Goal: Information Seeking & Learning: Learn about a topic

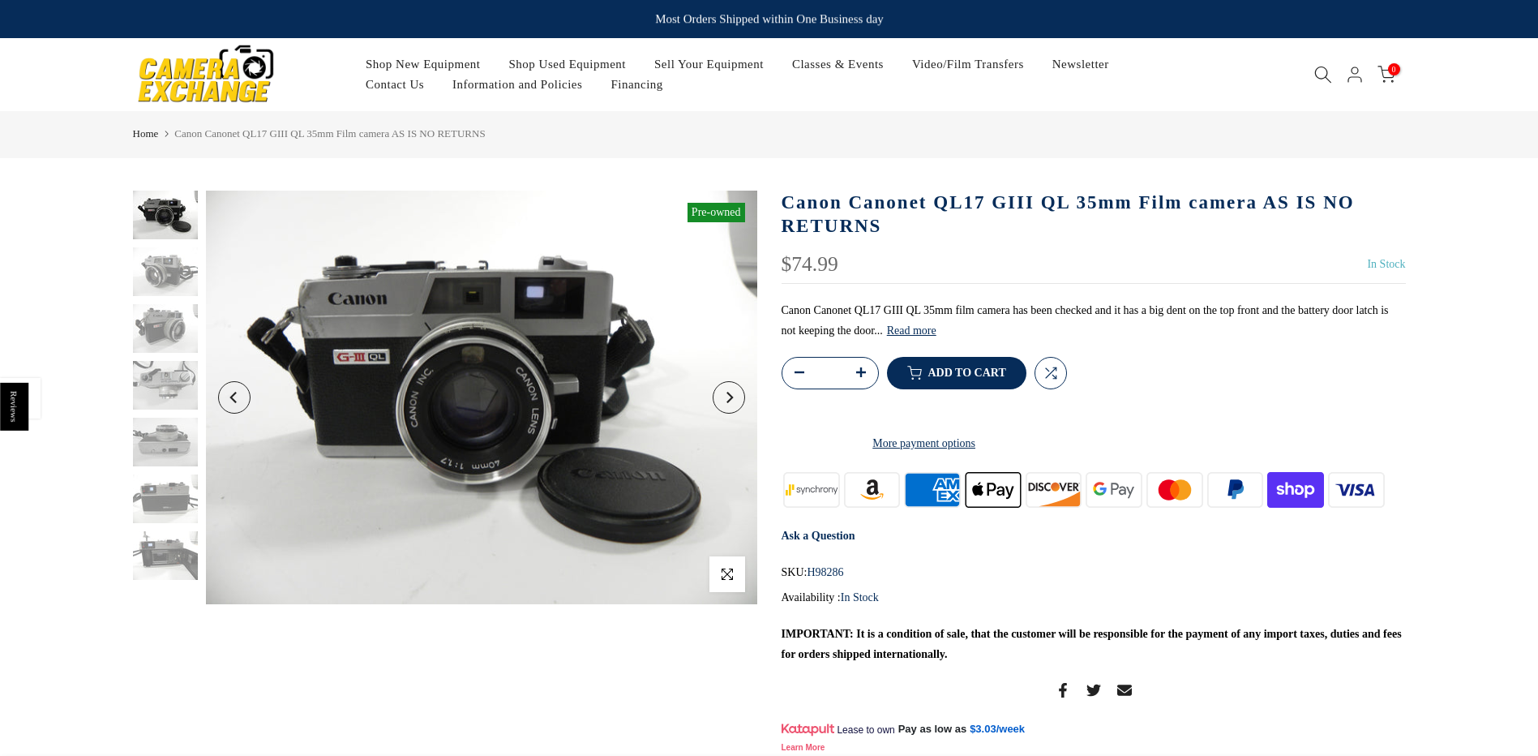
click at [903, 332] on button "Read more" at bounding box center [911, 331] width 49 height 15
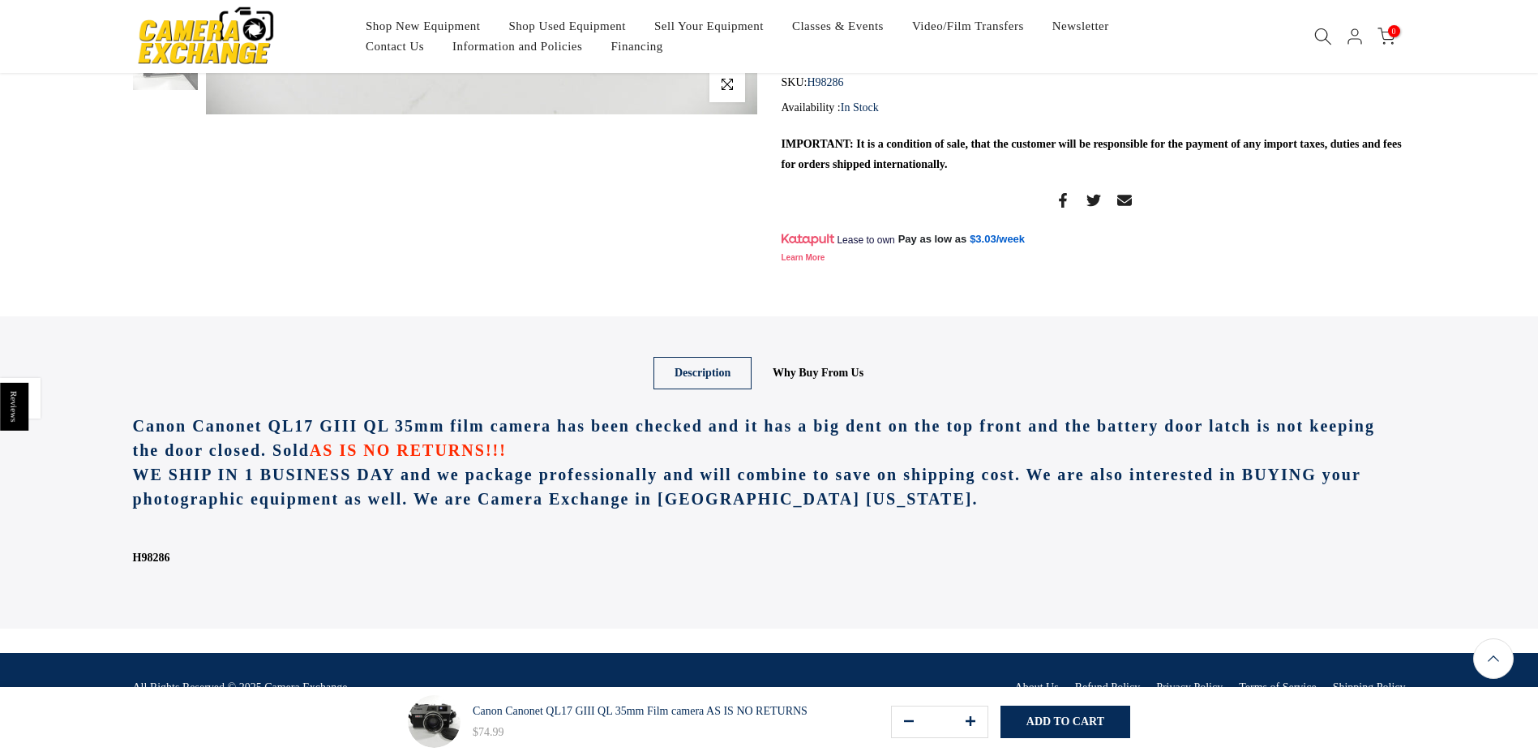
scroll to position [100, 0]
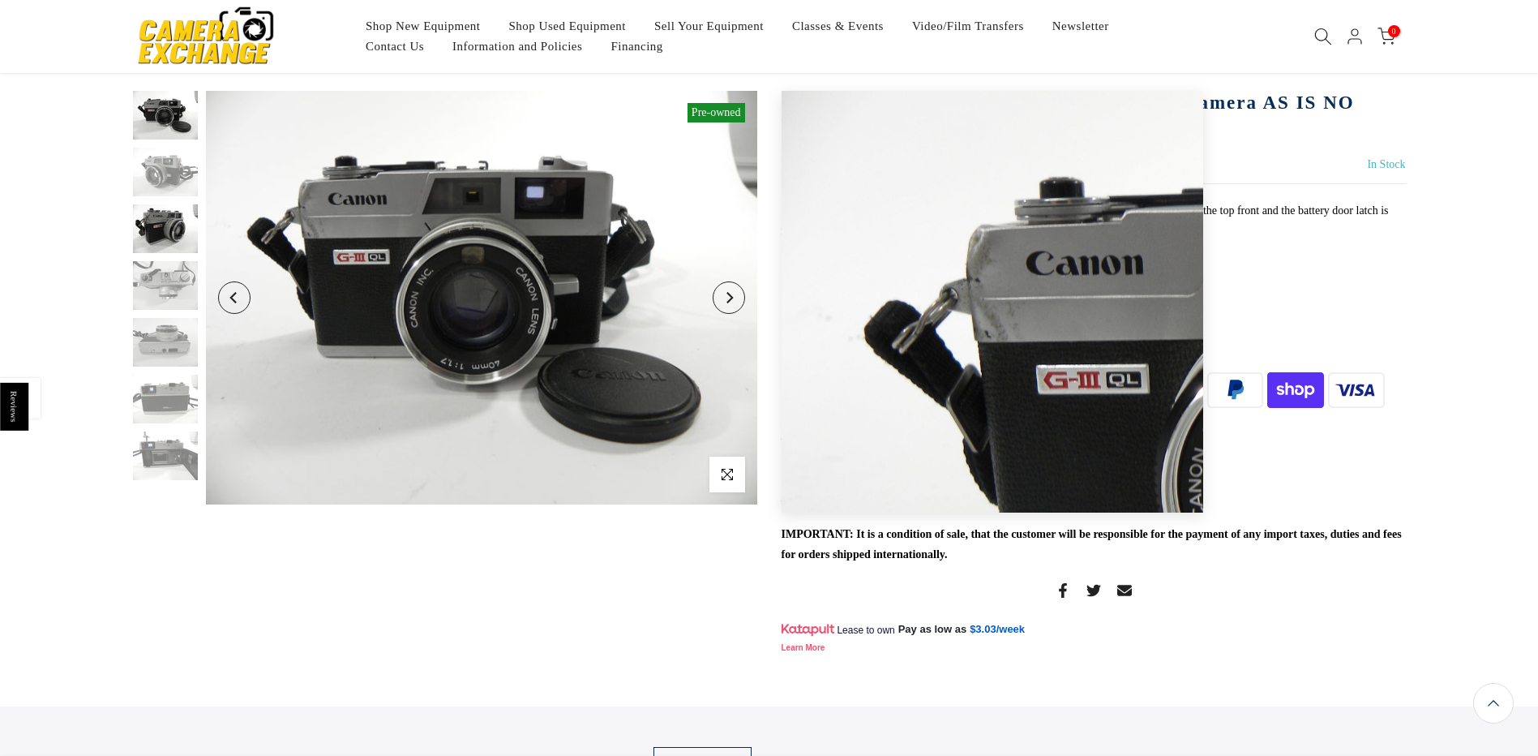
click at [187, 230] on img at bounding box center [165, 228] width 65 height 49
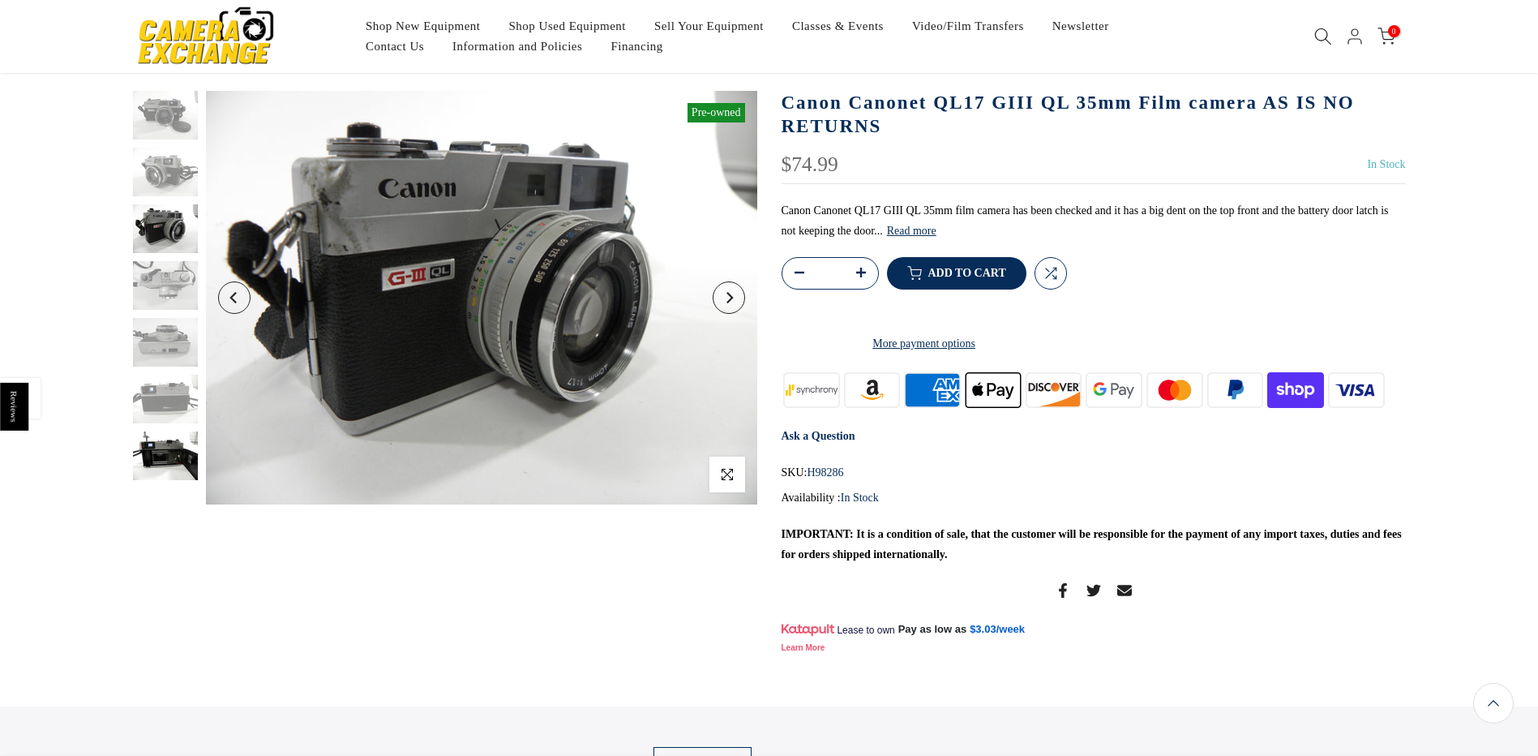
click at [161, 463] on img at bounding box center [165, 455] width 65 height 49
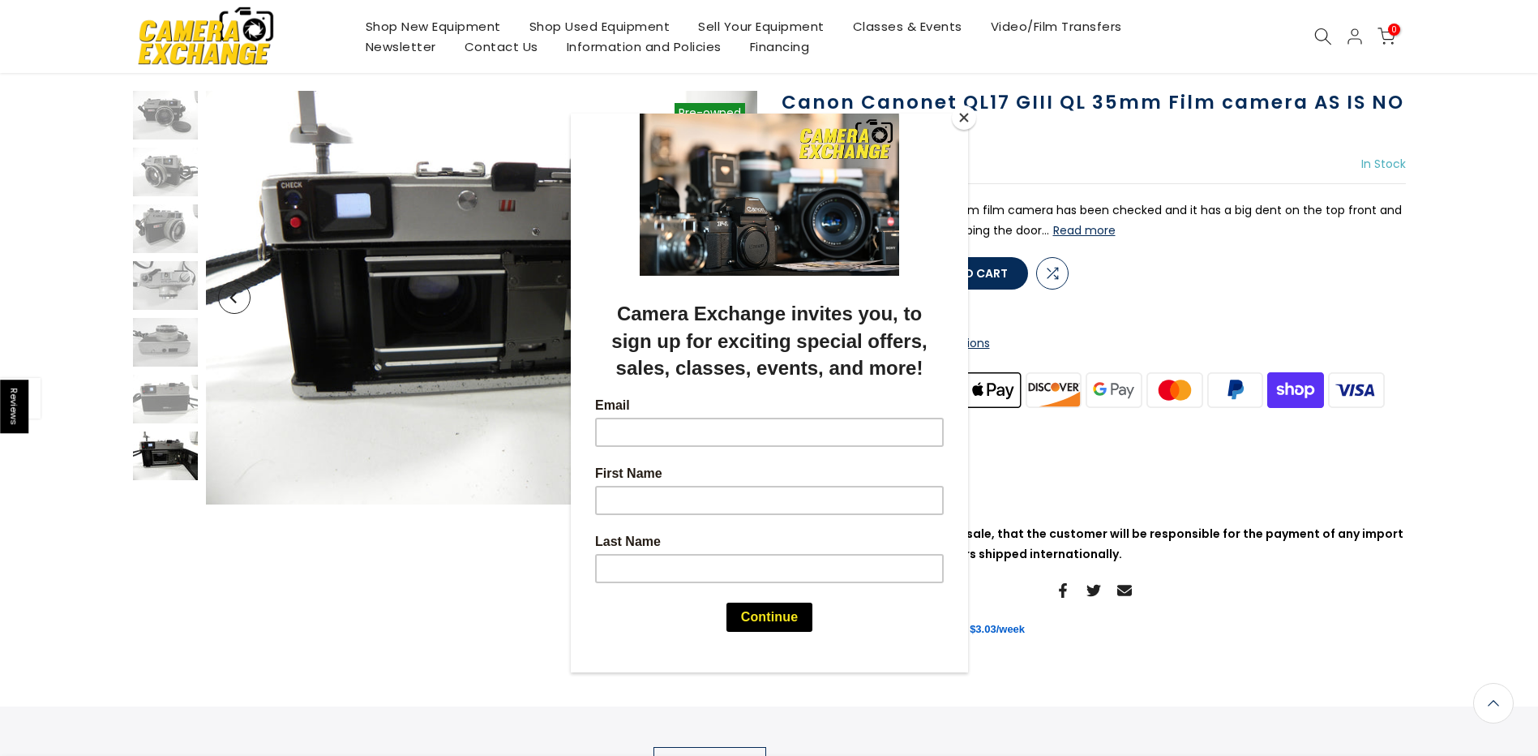
scroll to position [98, 0]
click at [70, 246] on div at bounding box center [769, 378] width 1538 height 756
click at [143, 412] on div at bounding box center [769, 378] width 1538 height 756
drag, startPoint x: 167, startPoint y: 389, endPoint x: 198, endPoint y: 363, distance: 40.3
click at [167, 388] on div at bounding box center [769, 378] width 1538 height 756
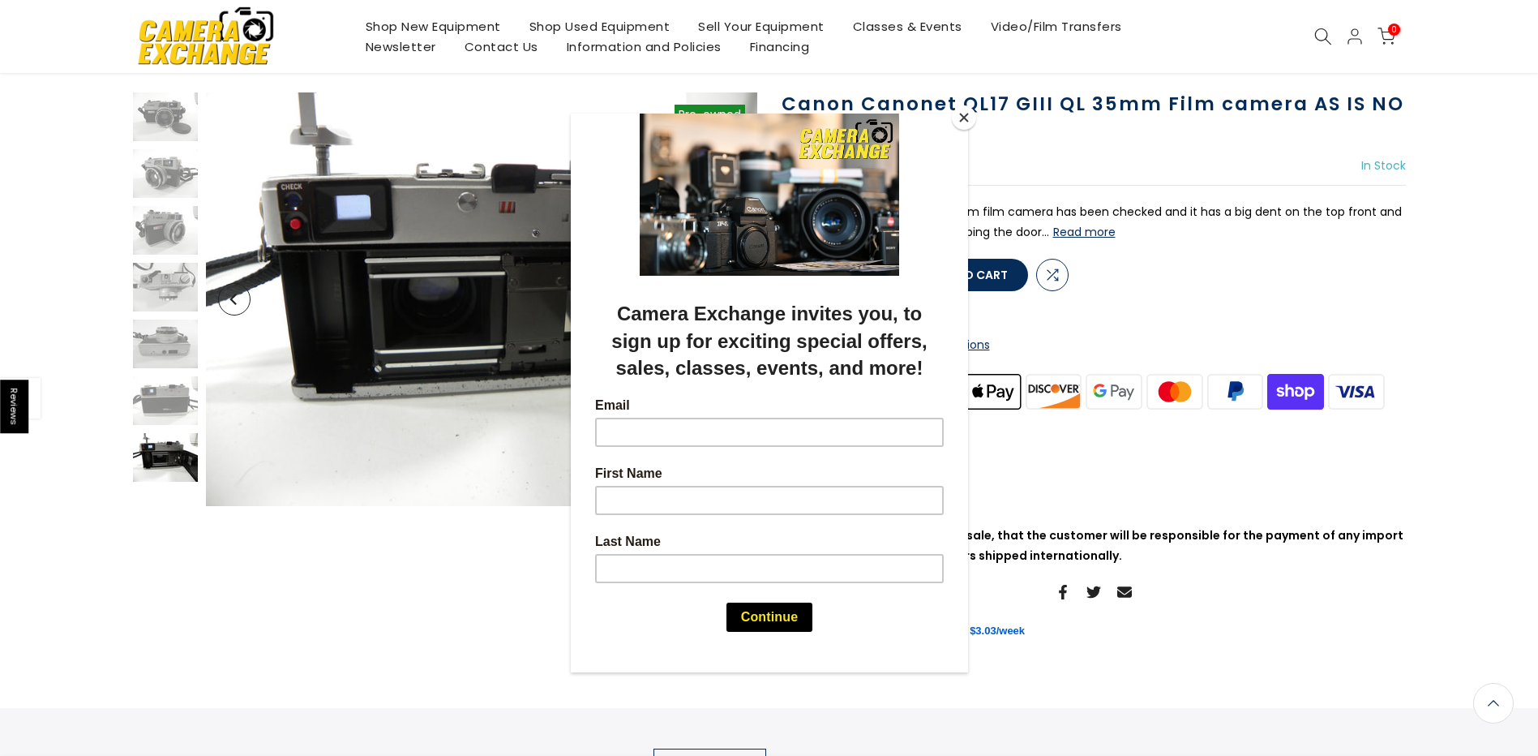
scroll to position [100, 0]
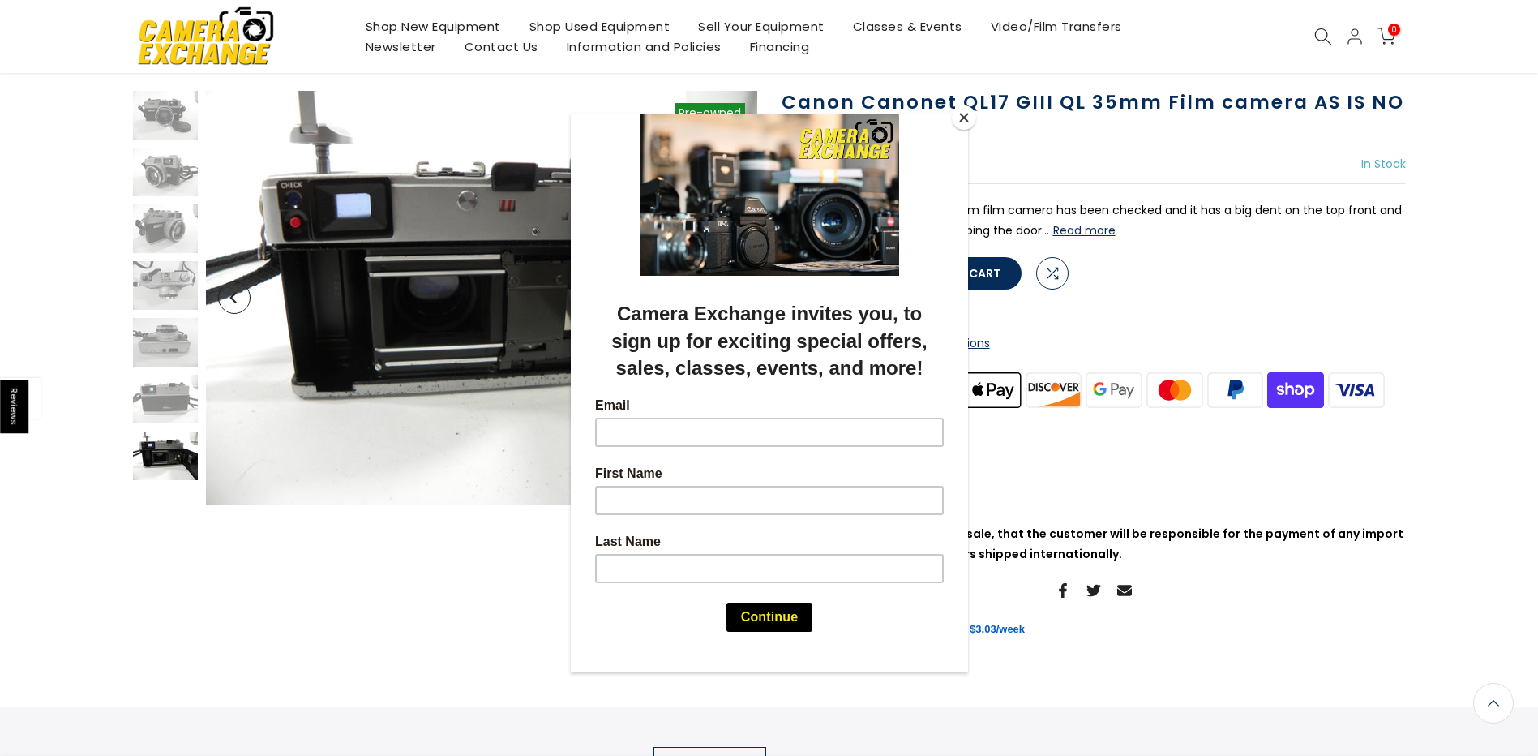
click at [970, 113] on button "Close" at bounding box center [964, 117] width 24 height 24
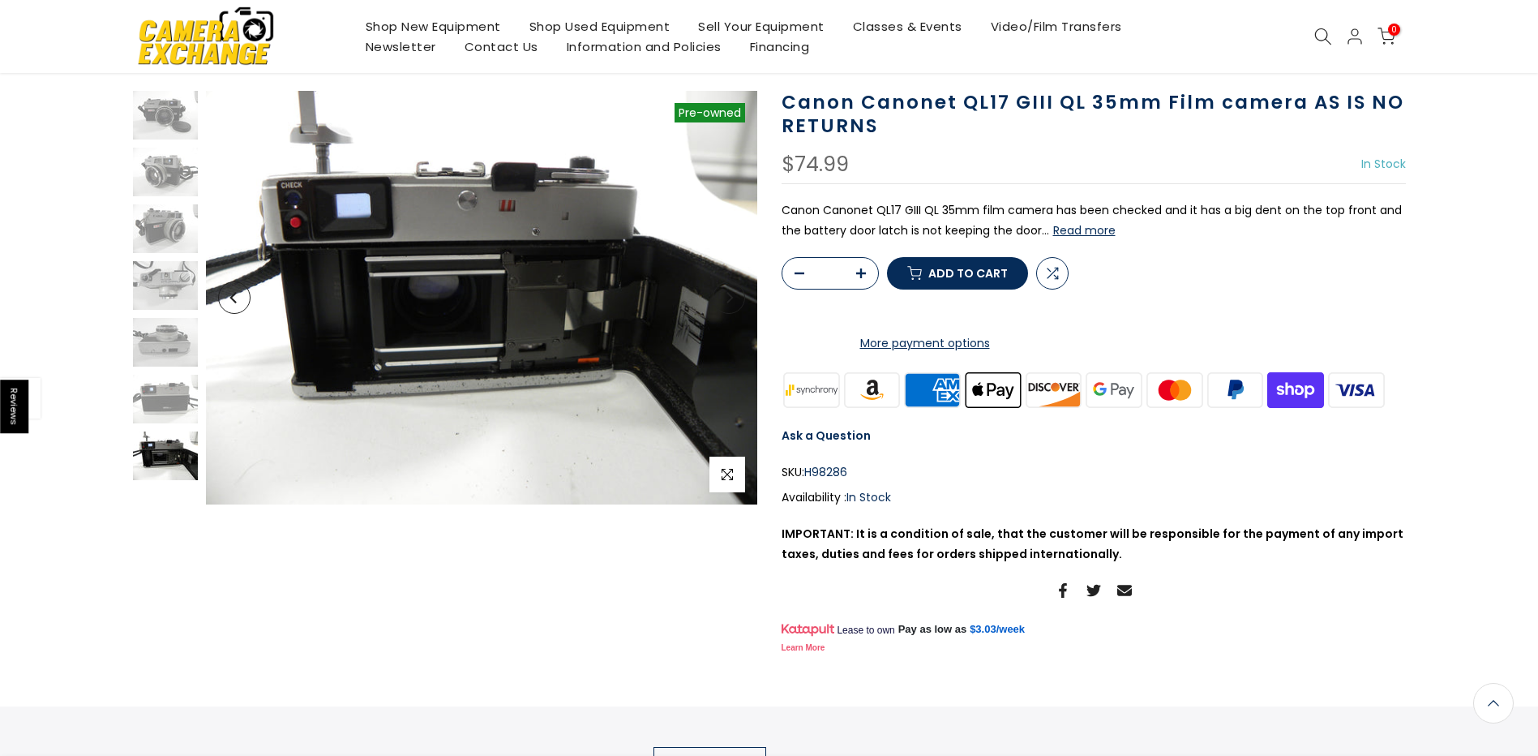
click at [175, 423] on div at bounding box center [165, 285] width 69 height 389
click at [175, 411] on img at bounding box center [165, 399] width 65 height 49
